Goal: Task Accomplishment & Management: Manage account settings

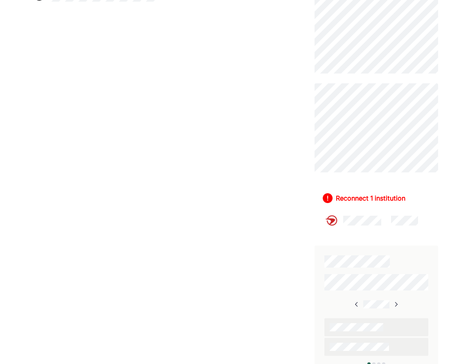
scroll to position [320, 0]
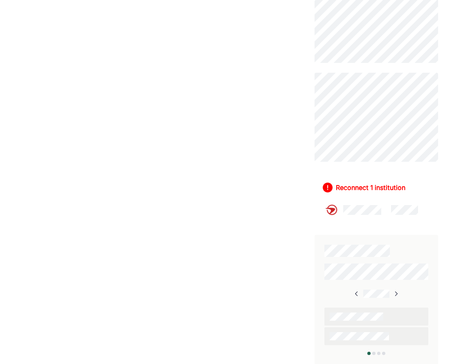
click at [369, 190] on div "Reconnect 1 institution" at bounding box center [370, 188] width 69 height 10
click at [373, 354] on div at bounding box center [373, 353] width 3 height 3
click at [354, 292] on img at bounding box center [357, 294] width 7 height 7
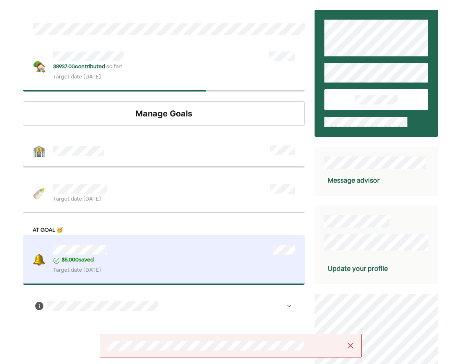
scroll to position [9, 0]
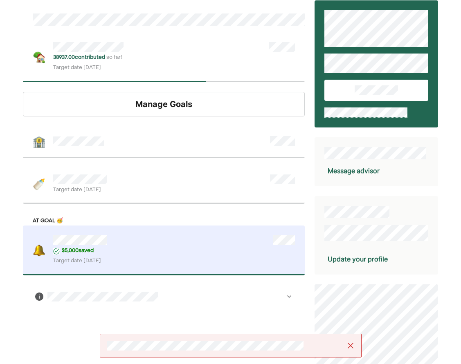
click at [193, 101] on div "Manage Goals" at bounding box center [164, 104] width 282 height 25
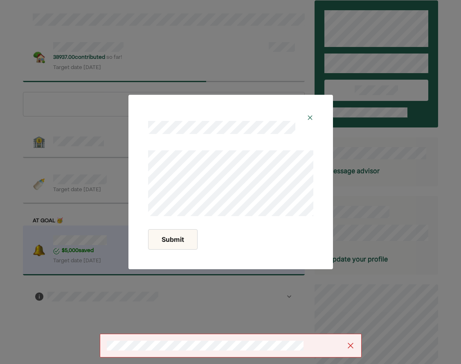
click at [310, 117] on img at bounding box center [310, 117] width 7 height 7
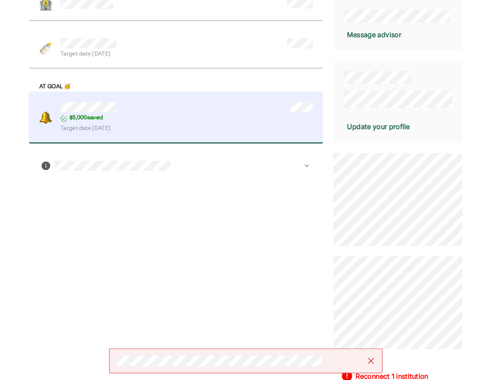
scroll to position [0, 0]
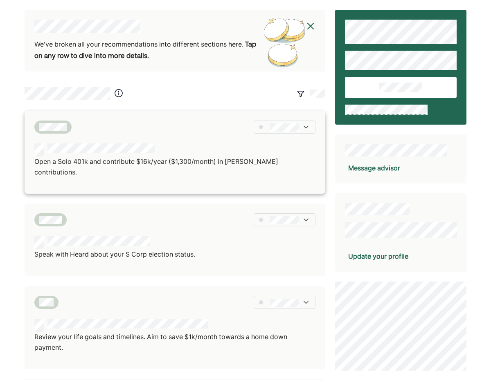
click at [262, 148] on div at bounding box center [174, 149] width 281 height 13
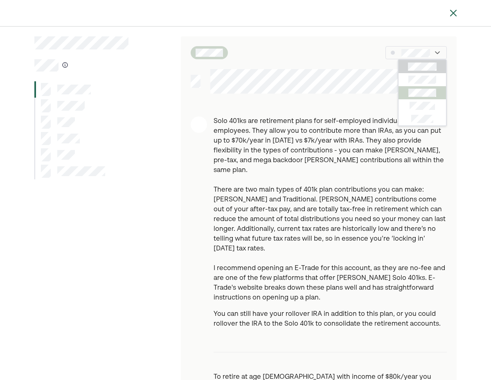
click at [415, 86] on div at bounding box center [421, 92] width 47 height 13
click at [452, 16] on img at bounding box center [453, 13] width 10 height 10
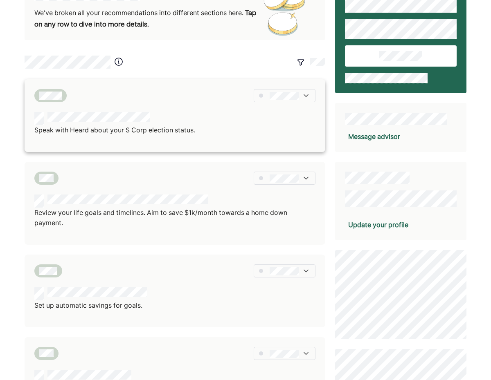
scroll to position [32, 0]
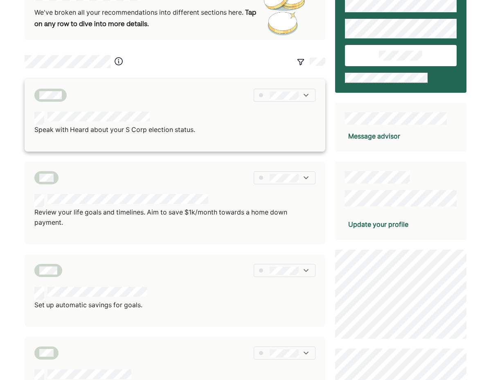
click at [303, 92] on img at bounding box center [306, 95] width 8 height 8
click at [300, 125] on div at bounding box center [290, 122] width 47 height 13
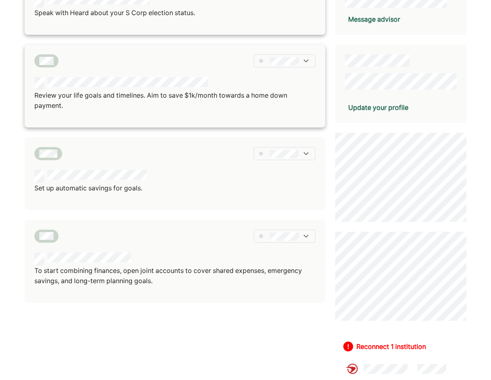
scroll to position [150, 0]
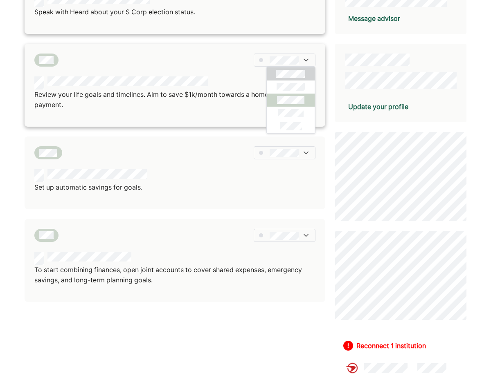
click at [286, 103] on div at bounding box center [290, 100] width 47 height 13
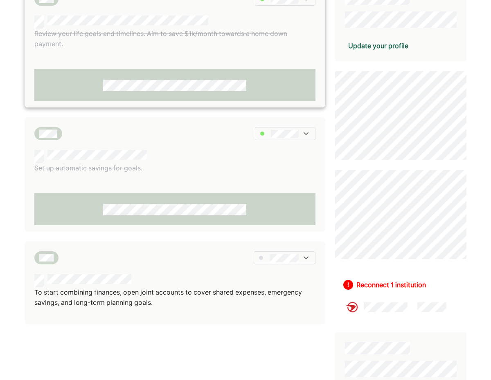
scroll to position [211, 0]
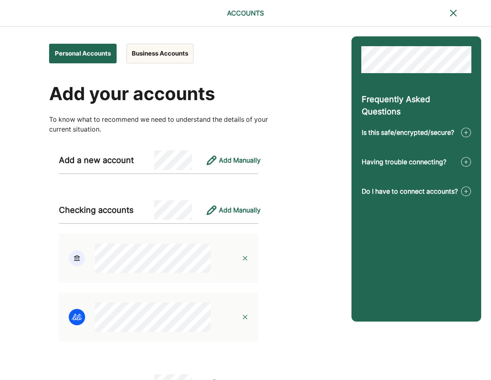
click at [161, 56] on button "Business Accounts" at bounding box center [159, 54] width 67 height 20
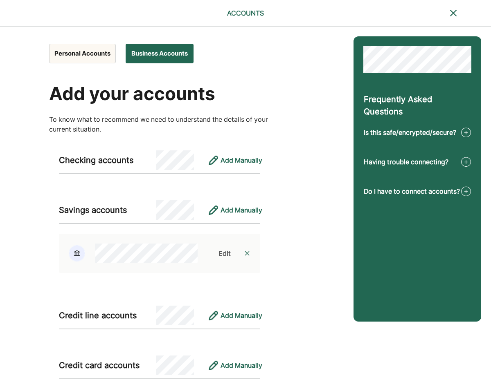
click at [97, 59] on button "Personal Accounts" at bounding box center [82, 54] width 67 height 20
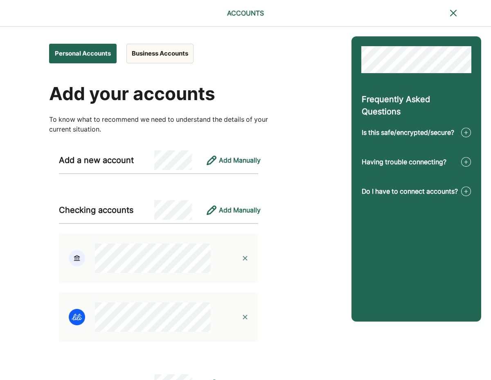
click at [163, 51] on button "Business Accounts" at bounding box center [159, 54] width 67 height 20
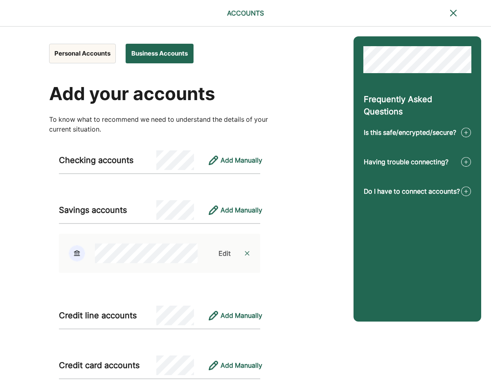
click at [105, 54] on button "Personal Accounts" at bounding box center [82, 54] width 67 height 20
